Goal: Register for event/course

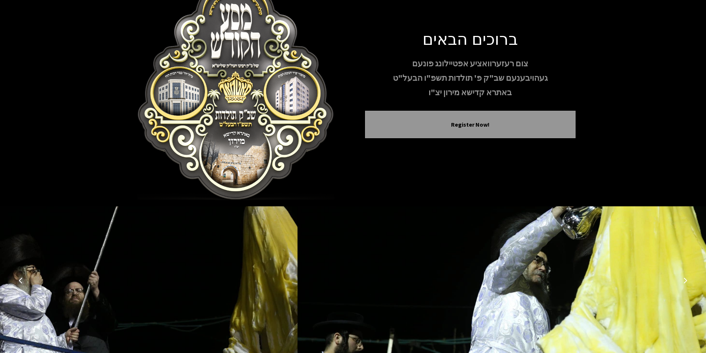
scroll to position [61, 0]
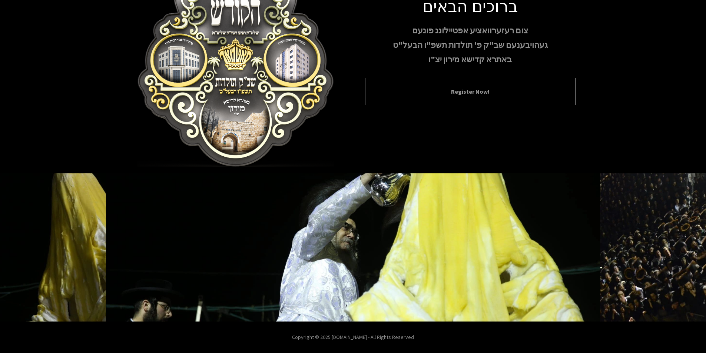
click at [482, 97] on div "Register Now!" at bounding box center [470, 91] width 211 height 27
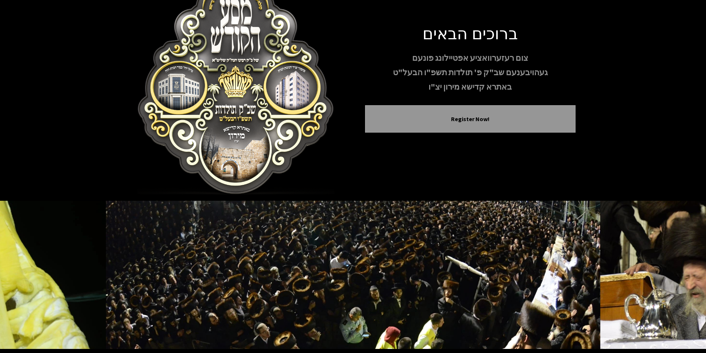
scroll to position [0, 0]
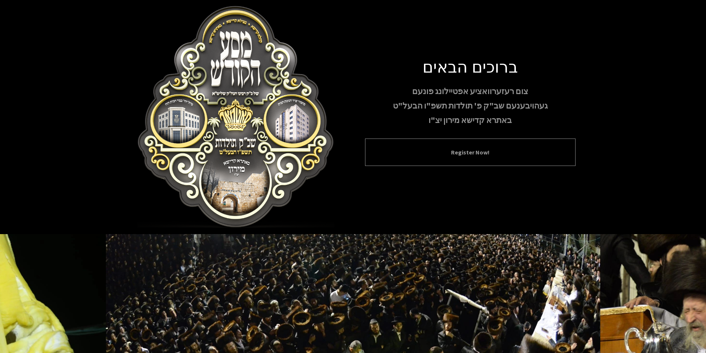
click at [468, 146] on div "Register Now!" at bounding box center [470, 152] width 211 height 27
click at [415, 163] on div "Register Now!" at bounding box center [470, 152] width 211 height 27
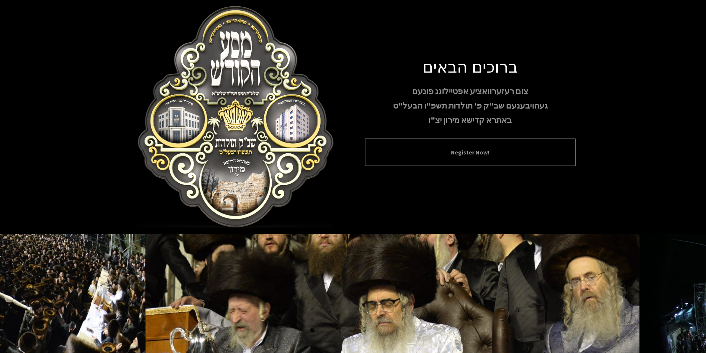
click at [414, 157] on div "Register Now!" at bounding box center [470, 152] width 211 height 27
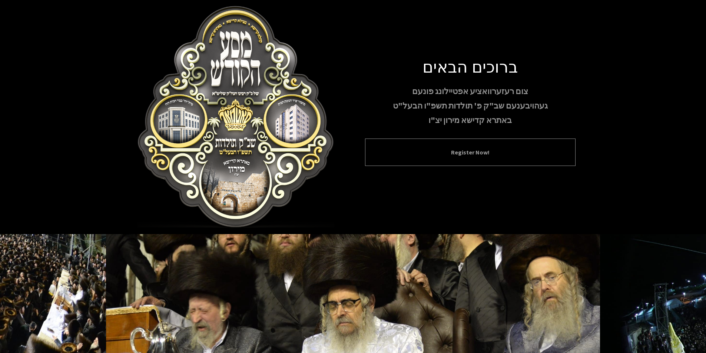
click at [437, 157] on div "Register Now!" at bounding box center [470, 152] width 211 height 27
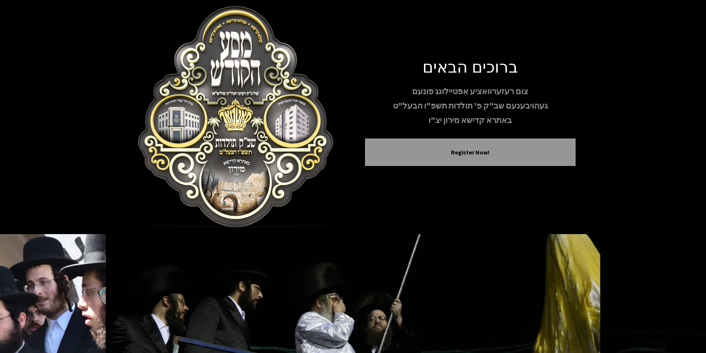
drag, startPoint x: 509, startPoint y: 128, endPoint x: 509, endPoint y: 134, distance: 6.3
click at [509, 129] on div "ברוכים הבאים צום רעזערוואציע אפטיילונג פונעם געהויבענעם שב"ק פ' תולדות תשפ"ו הב…" at bounding box center [470, 117] width 211 height 122
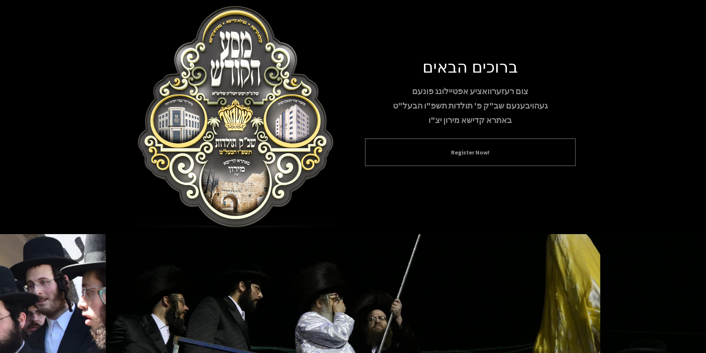
click at [508, 144] on div "Register Now!" at bounding box center [470, 152] width 211 height 27
